Goal: Task Accomplishment & Management: Use online tool/utility

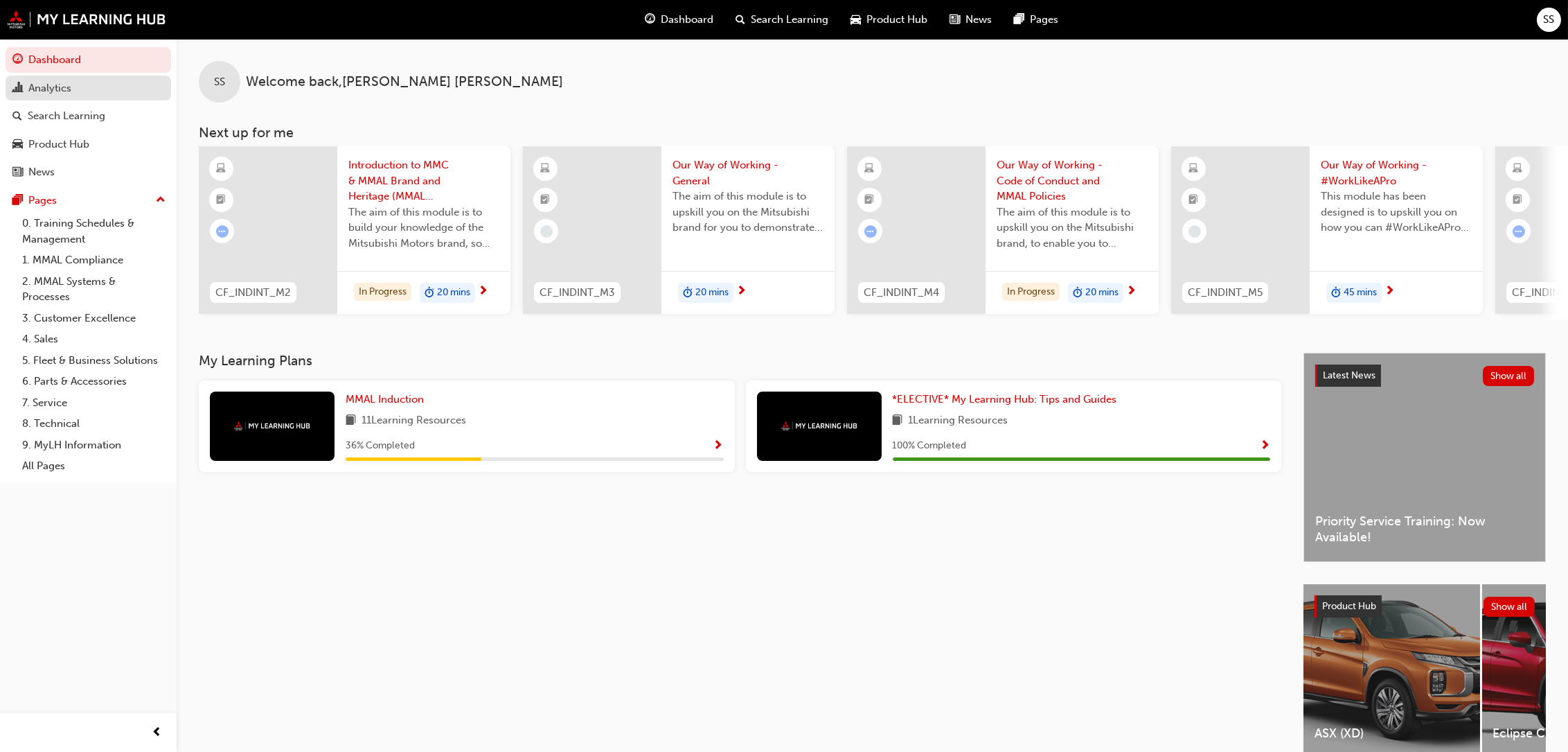
click at [49, 87] on div "Analytics" at bounding box center [50, 87] width 43 height 16
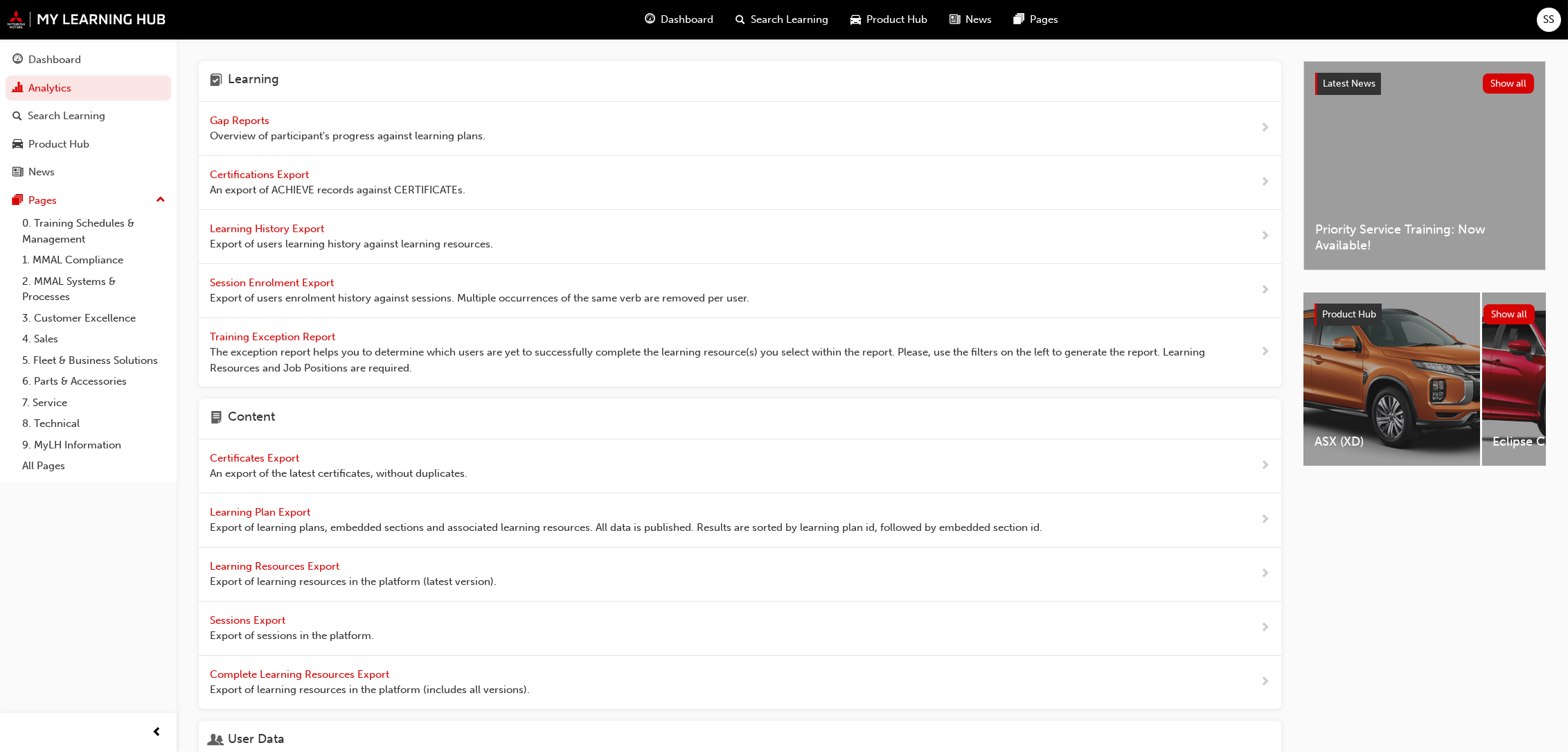
click at [225, 121] on span "Gap Reports" at bounding box center [241, 121] width 63 height 13
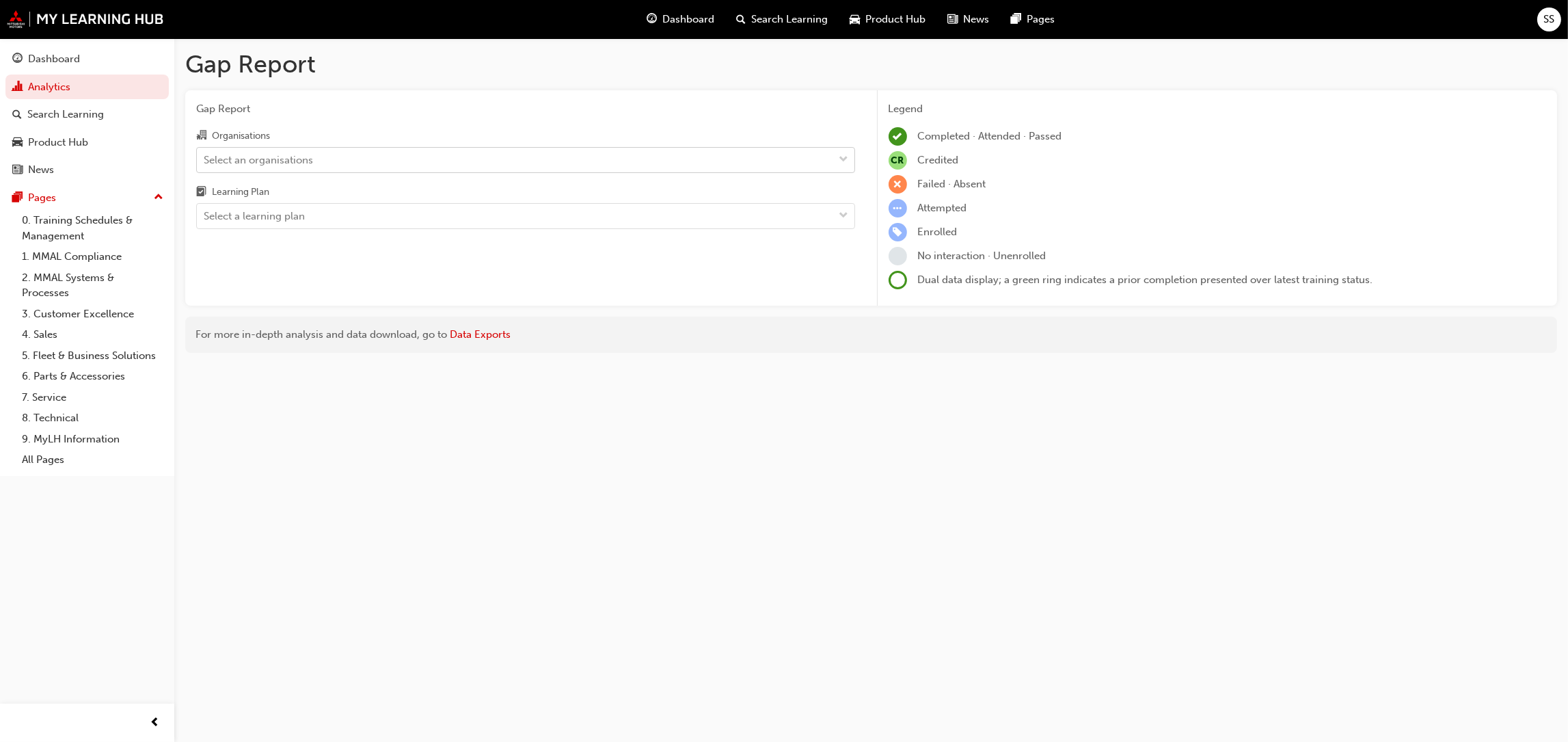
click at [391, 161] on div "Select an organisations" at bounding box center [516, 160] width 637 height 24
click at [205, 161] on input "Organisations Select an organisations" at bounding box center [204, 159] width 2 height 12
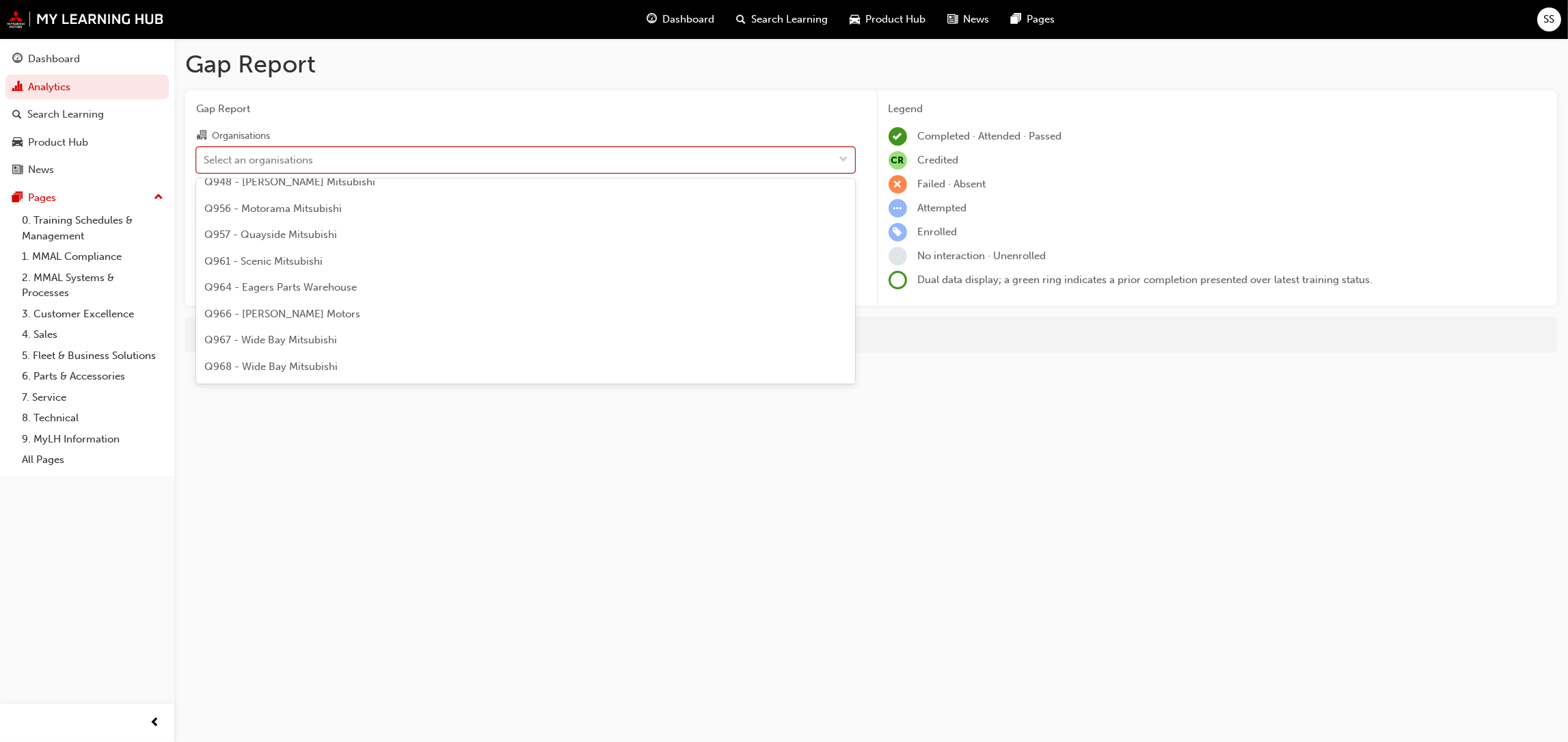
scroll to position [2461, 0]
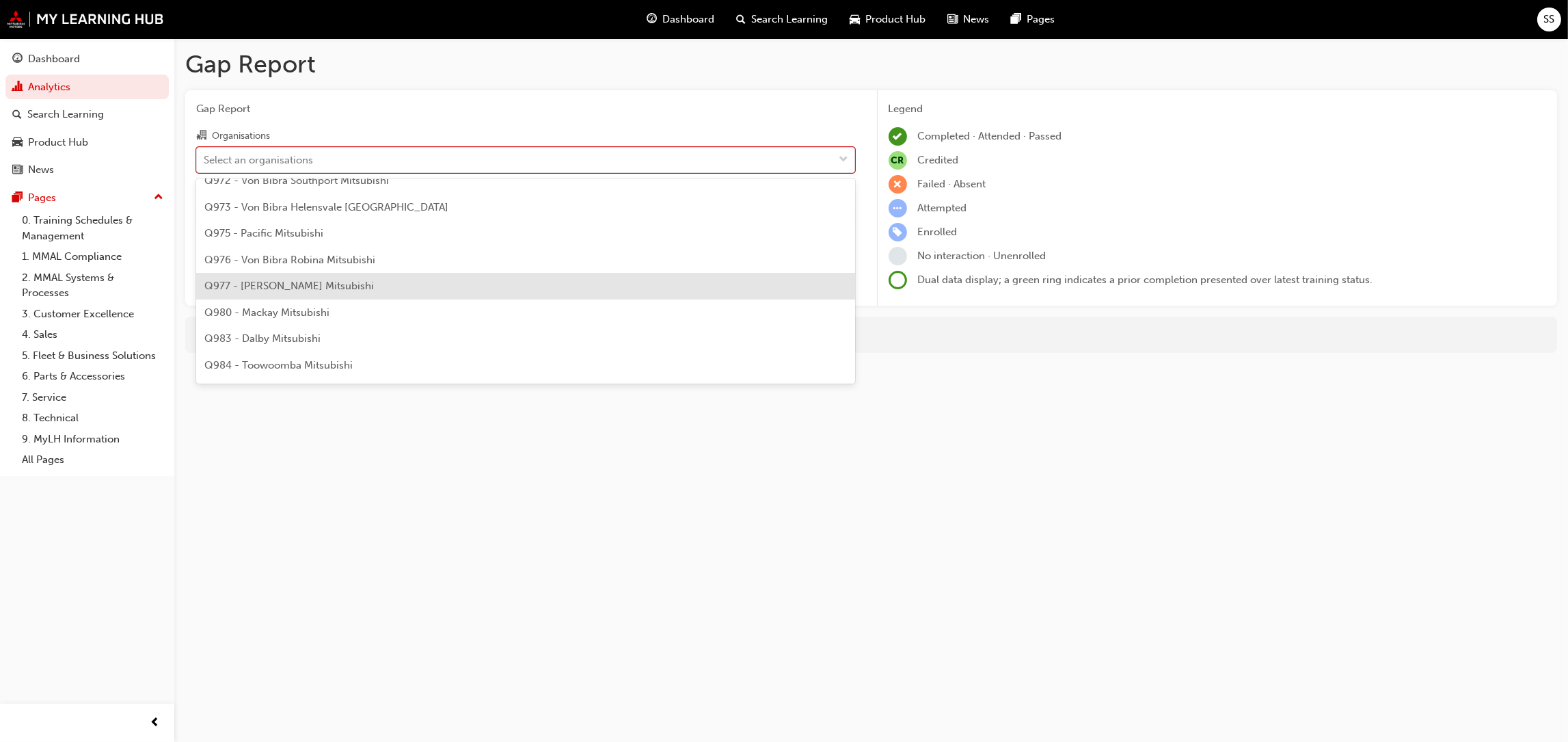
click at [278, 281] on span "Q977 - [PERSON_NAME] Mitsubishi" at bounding box center [289, 286] width 170 height 13
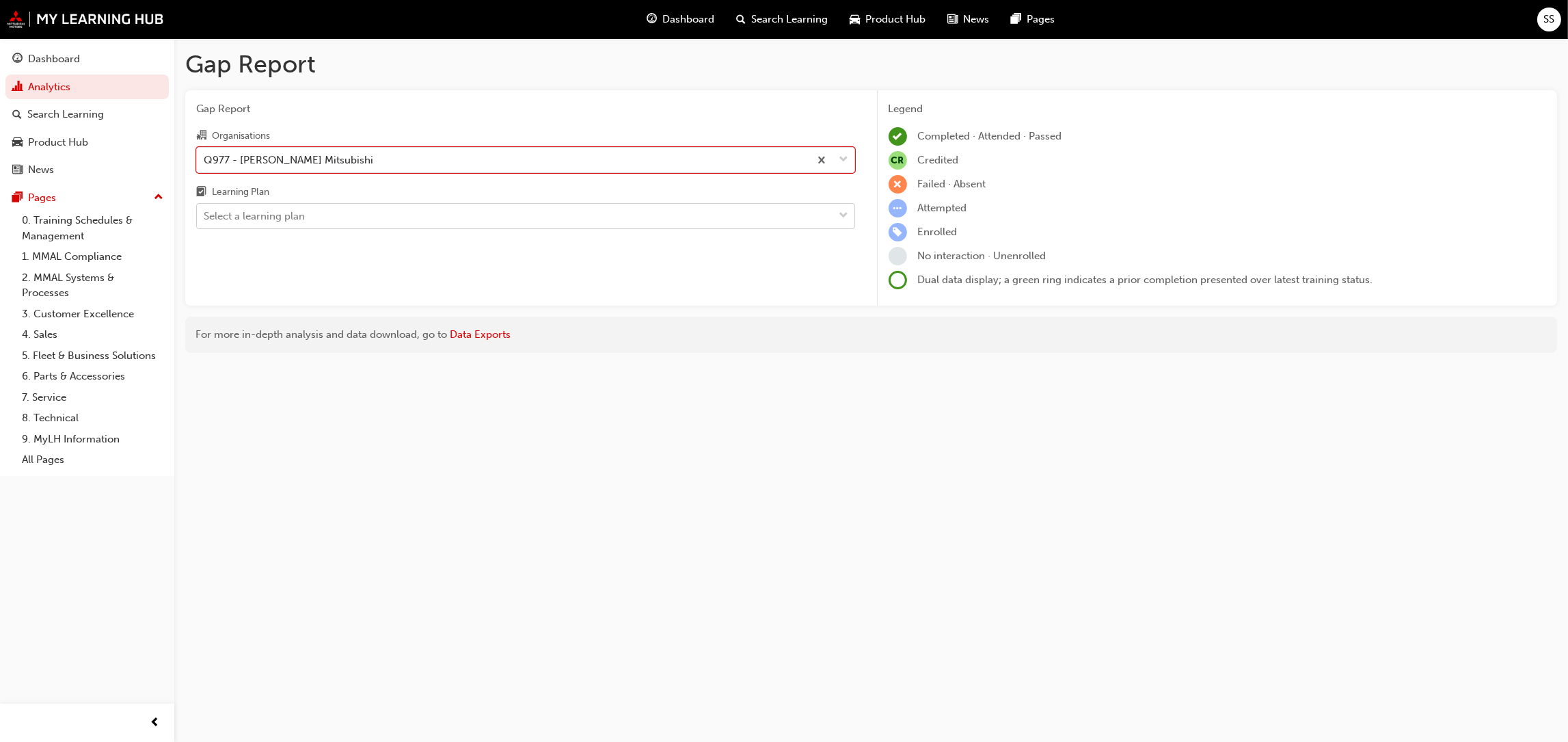
click at [409, 222] on div "Select a learning plan" at bounding box center [516, 216] width 637 height 24
click at [205, 222] on input "Learning Plan Select a learning plan" at bounding box center [204, 215] width 2 height 12
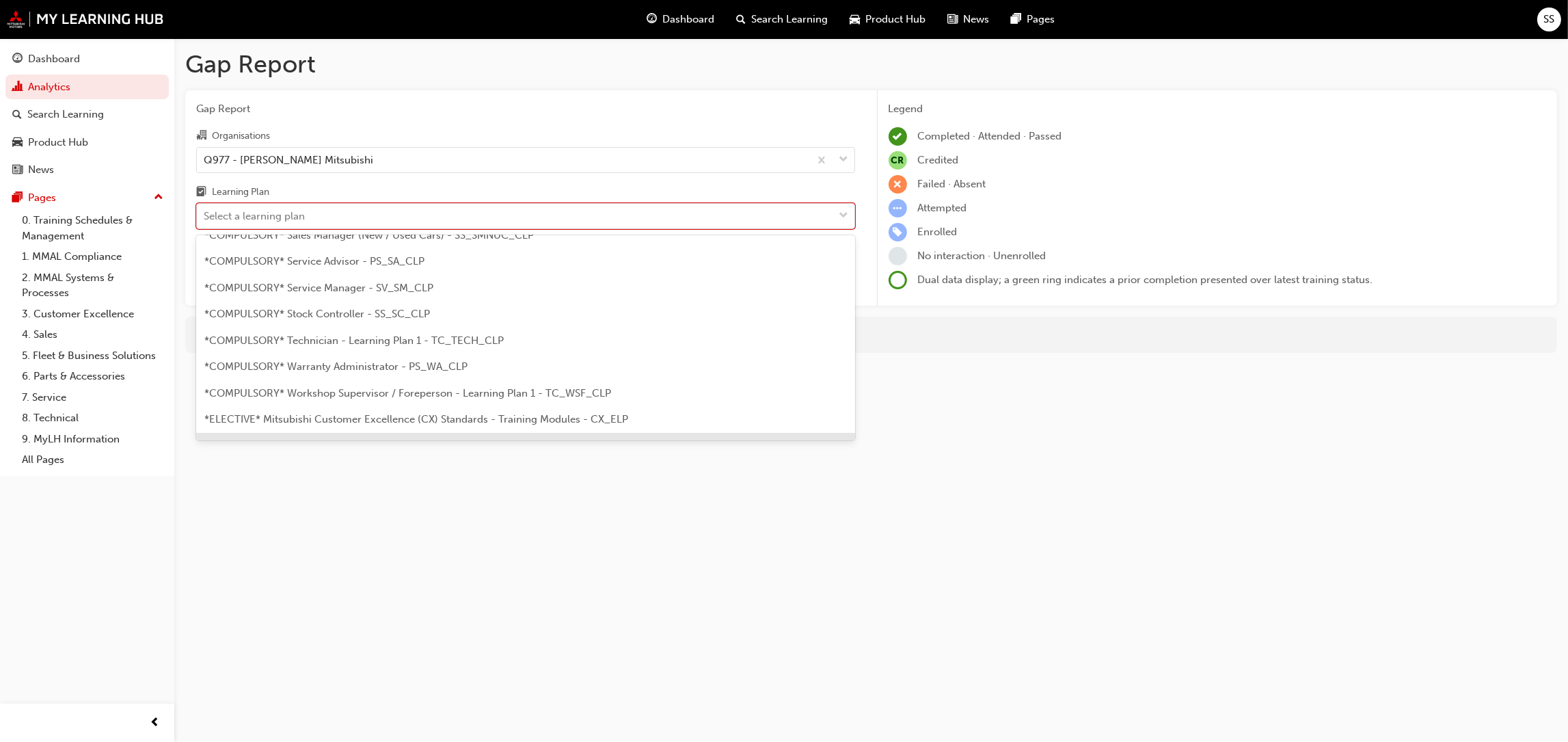
scroll to position [411, 0]
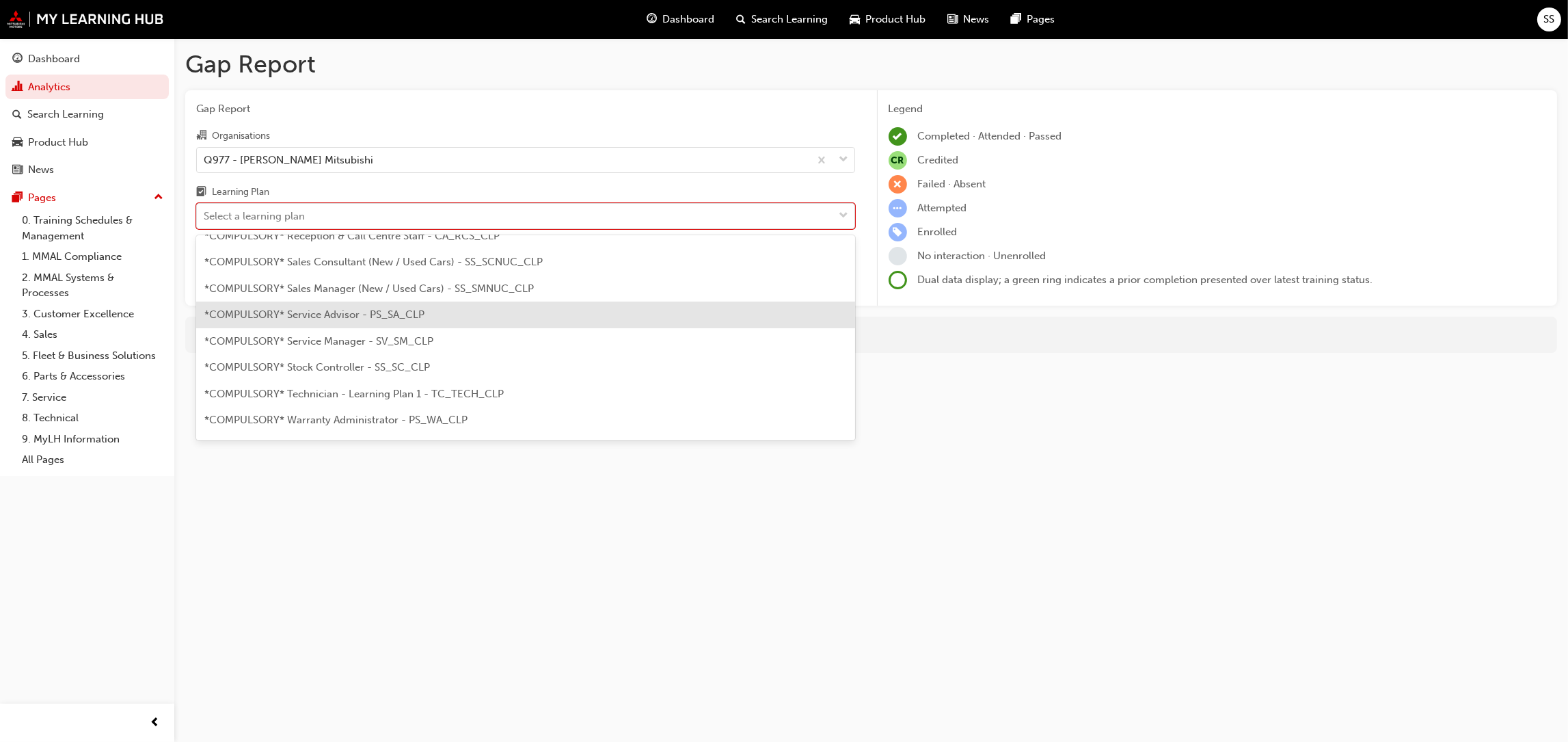
click at [338, 309] on span "*COMPULSORY* Service Advisor - PS_SA_CLP" at bounding box center [314, 315] width 220 height 13
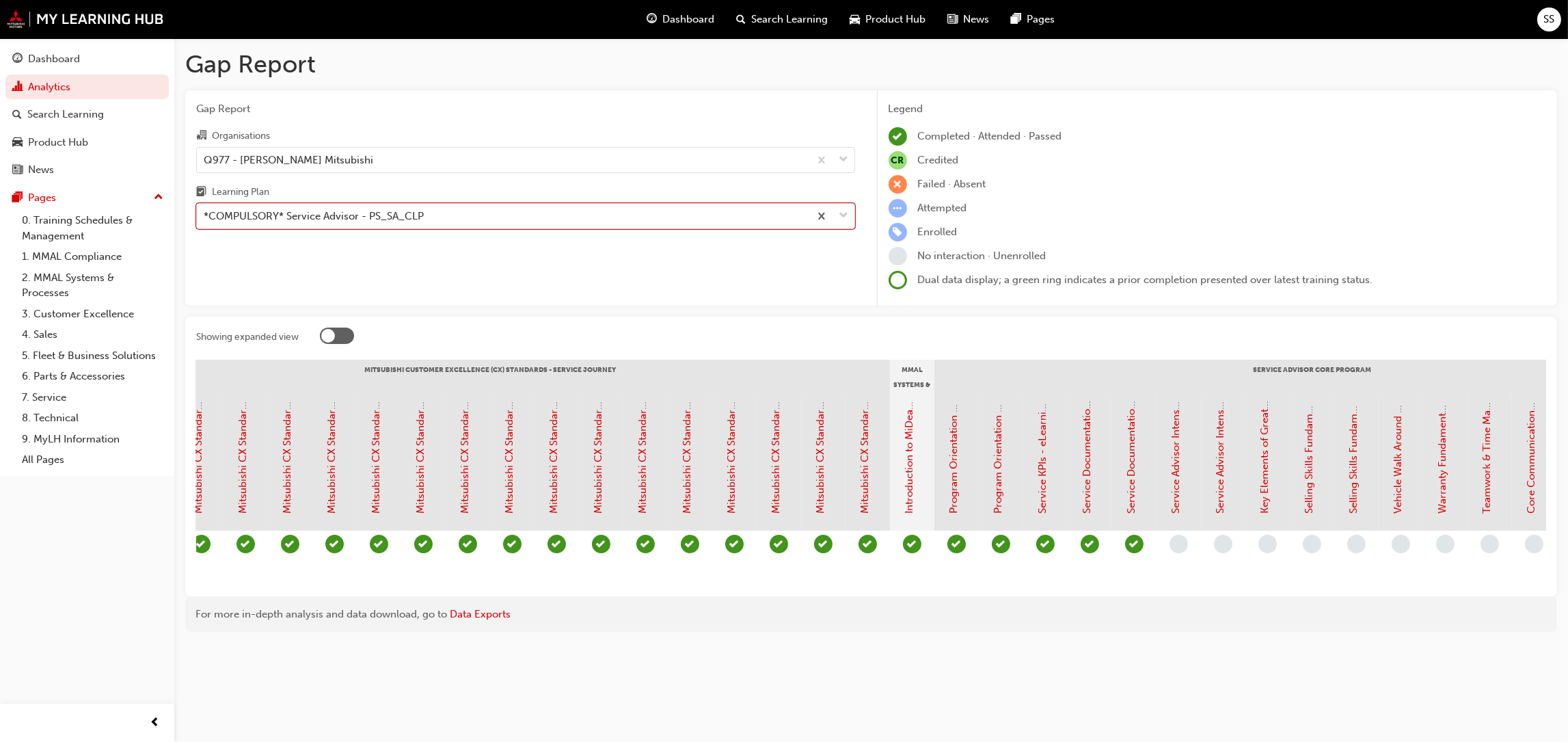
scroll to position [0, 872]
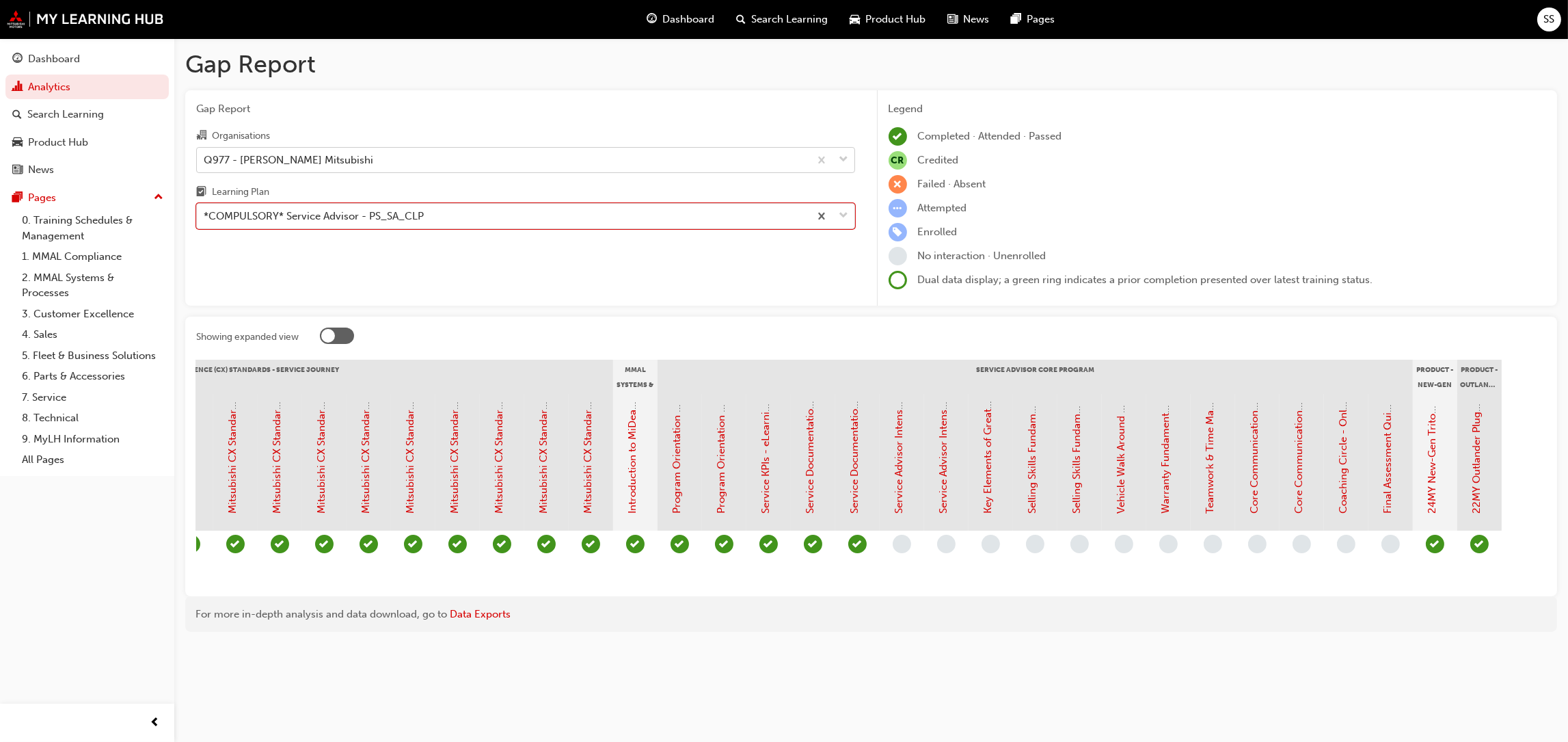
click at [618, 159] on div "Q977 - [PERSON_NAME] Mitsubishi" at bounding box center [503, 160] width 613 height 24
click at [205, 159] on input "Organisations Q977 - [PERSON_NAME] Mitsubishi" at bounding box center [204, 159] width 2 height 12
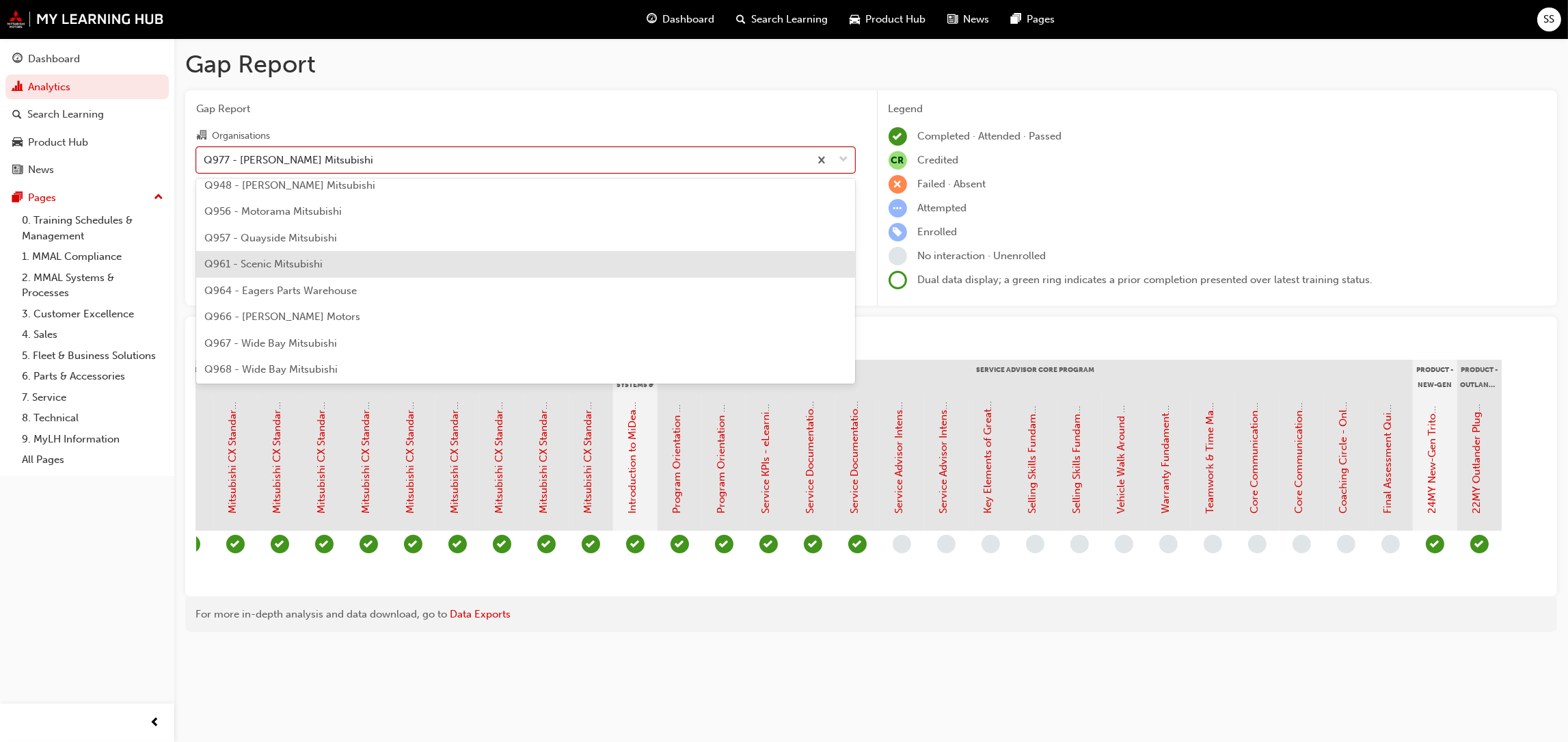
scroll to position [2110, 0]
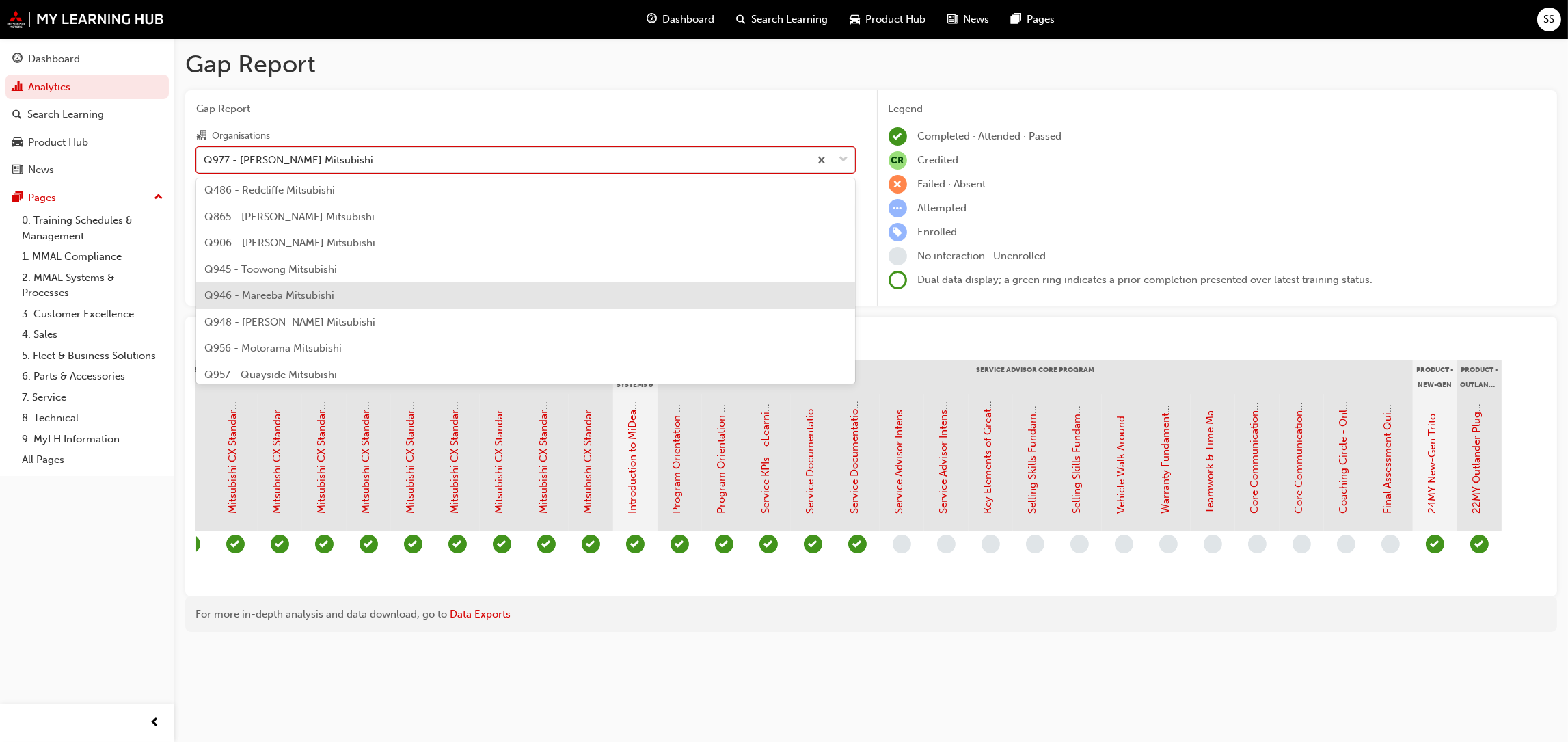
click at [281, 294] on span "Q946 - Mareeba Mitsubishi" at bounding box center [269, 295] width 130 height 13
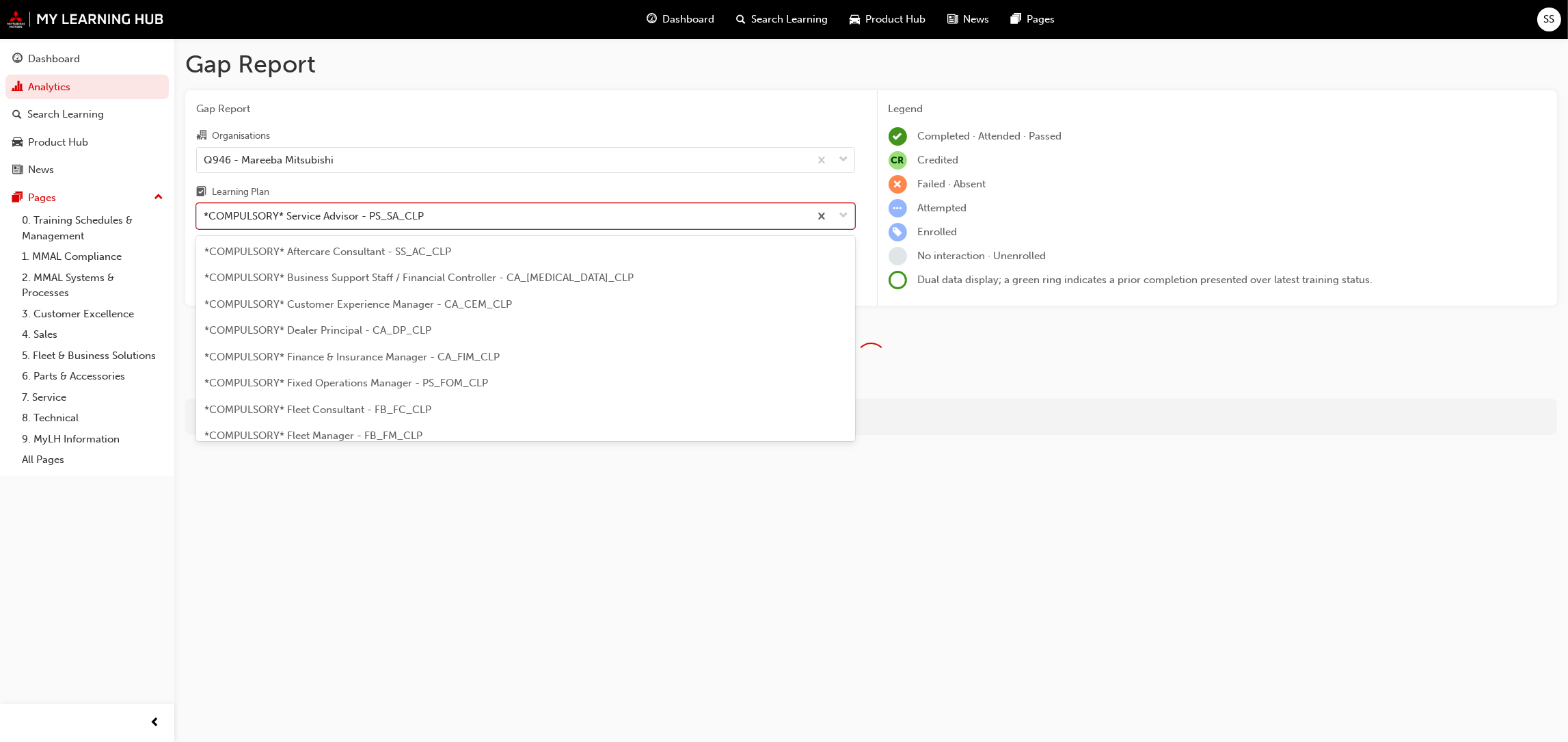
click at [431, 212] on div "*COMPULSORY* Service Advisor - PS_SA_CLP" at bounding box center [503, 216] width 613 height 24
click at [205, 212] on input "Learning Plan option *COMPULSORY* Service Advisor - PS_SA_CLP, selected. option…" at bounding box center [204, 215] width 2 height 12
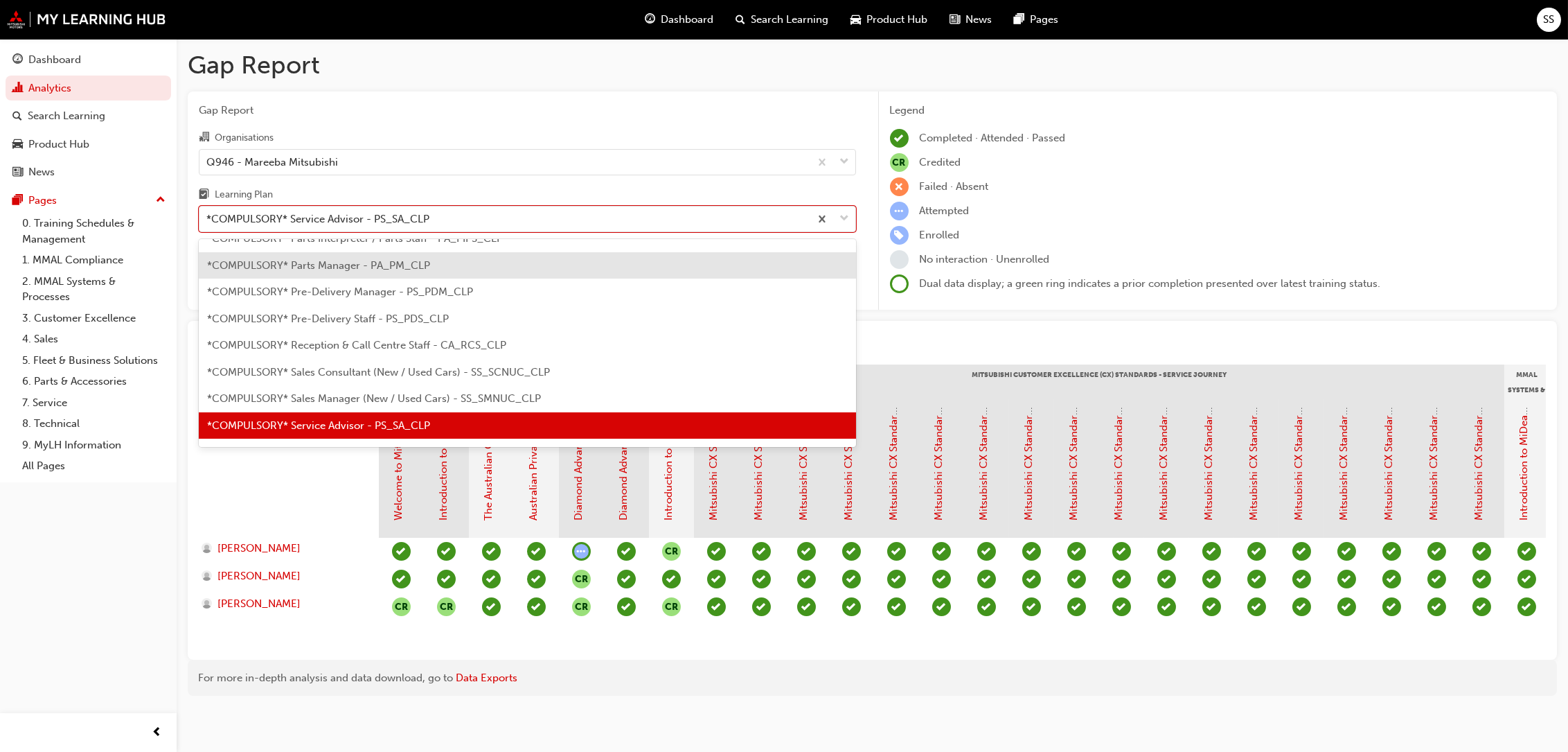
click at [342, 260] on span "*COMPULSORY* Parts Manager - PA_PM_CLP" at bounding box center [318, 266] width 223 height 13
